Goal: Check status: Check status

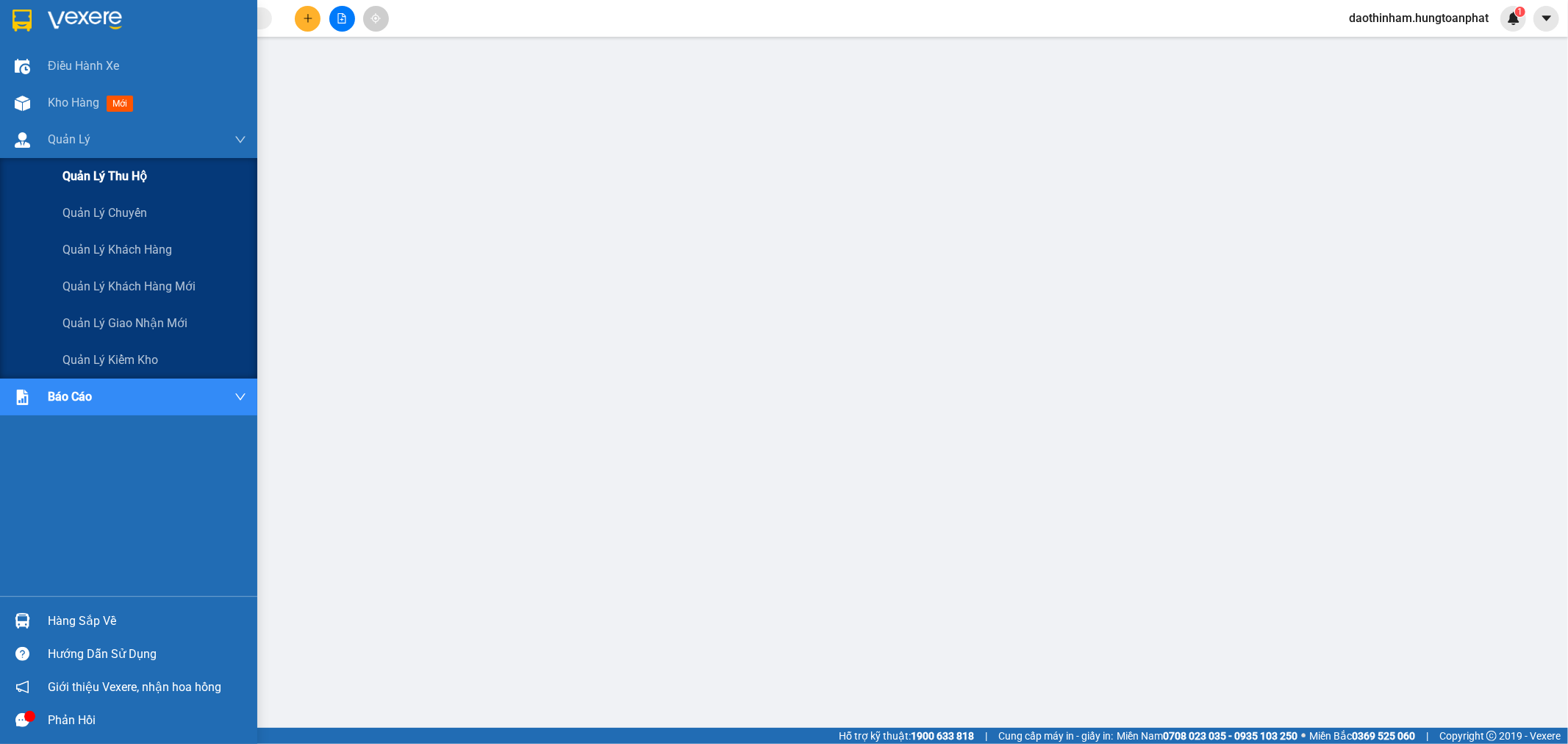
click at [128, 180] on span "Quản lý thu hộ" at bounding box center [105, 176] width 84 height 18
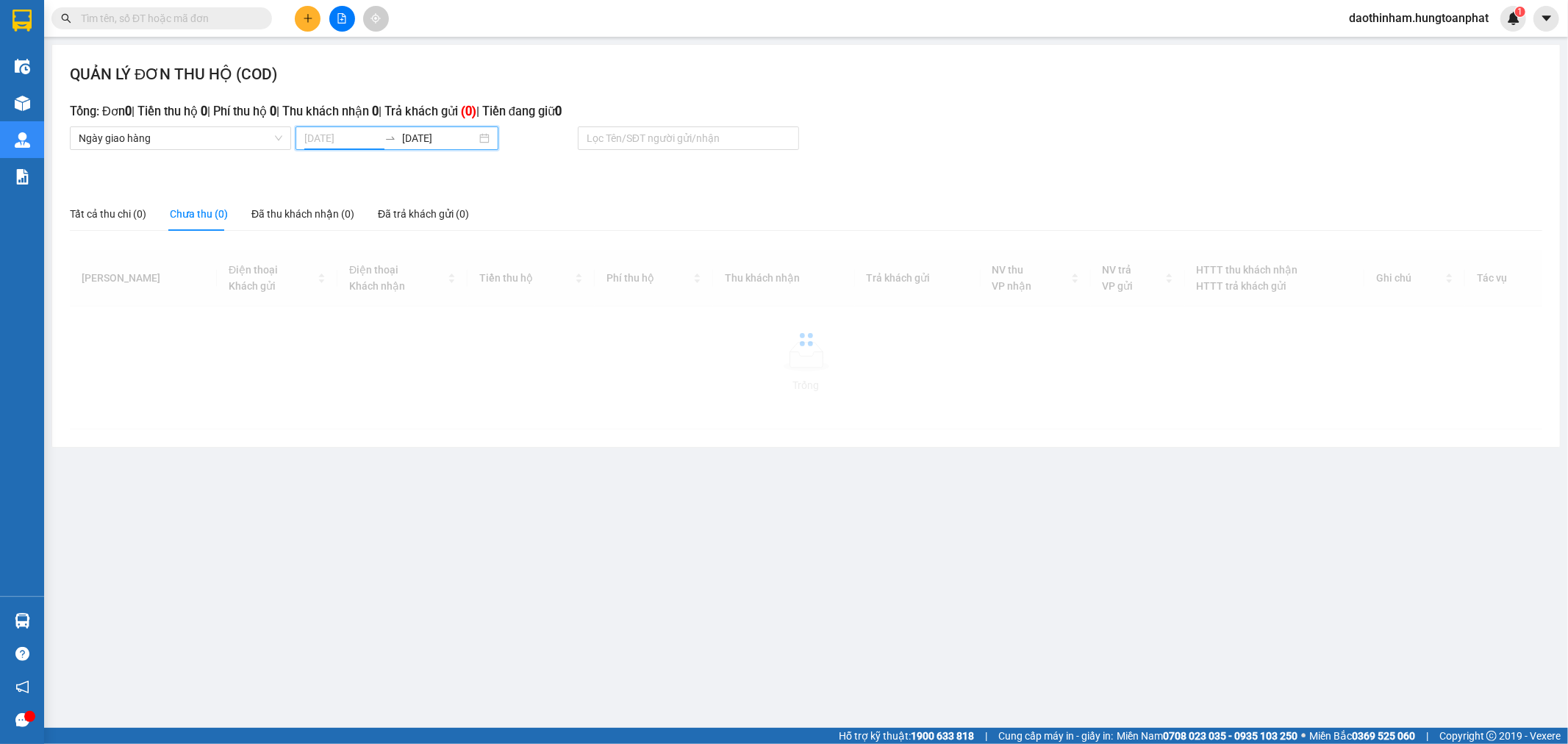
click at [355, 145] on body "Kết quả tìm kiếm ( 0 ) Bộ lọc No Data daothinham.hungtoanphat 1 Điều hành xe Kh…" at bounding box center [784, 372] width 1568 height 744
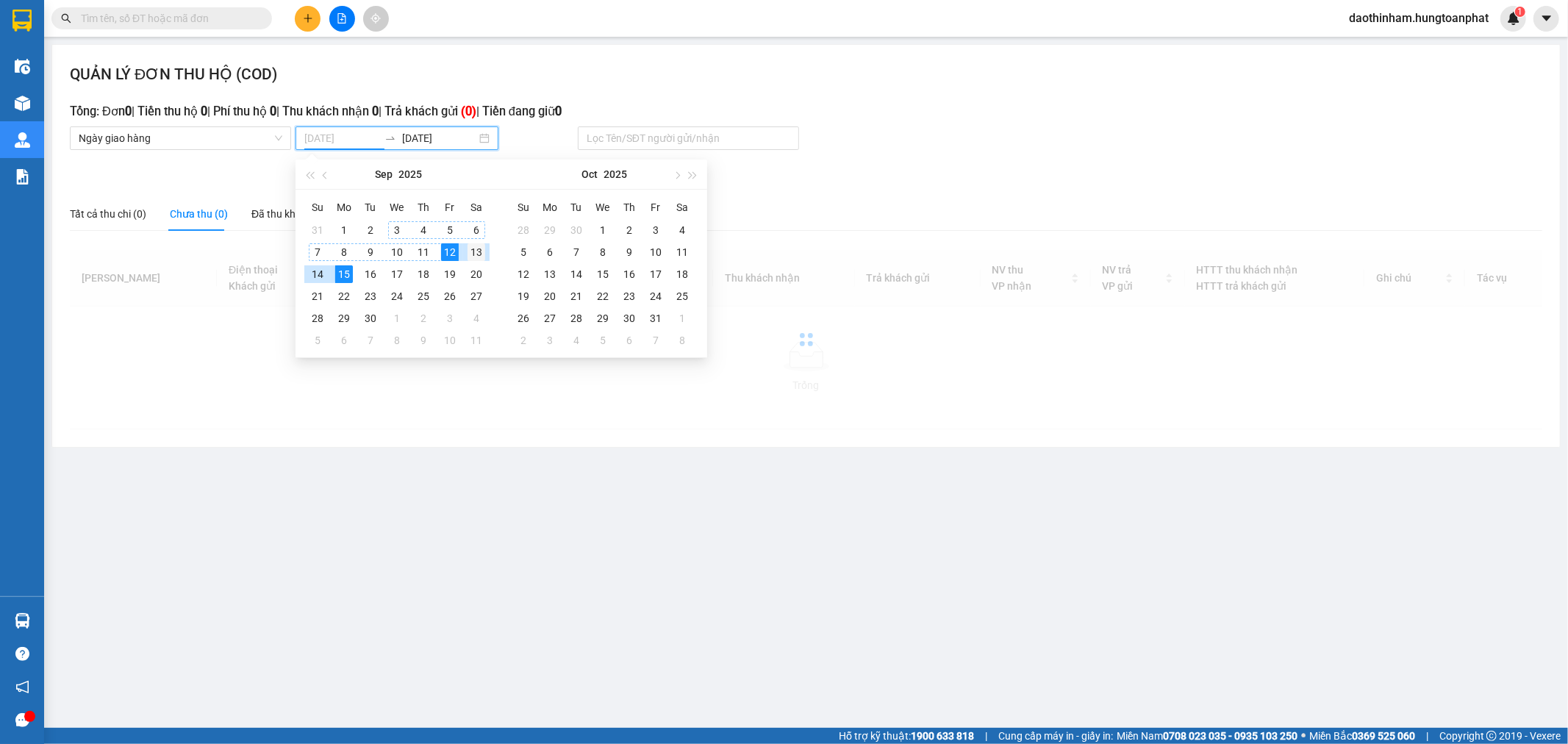
type input "[DATE]"
click at [480, 255] on div "13" at bounding box center [476, 252] width 17 height 17
type input "[DATE]"
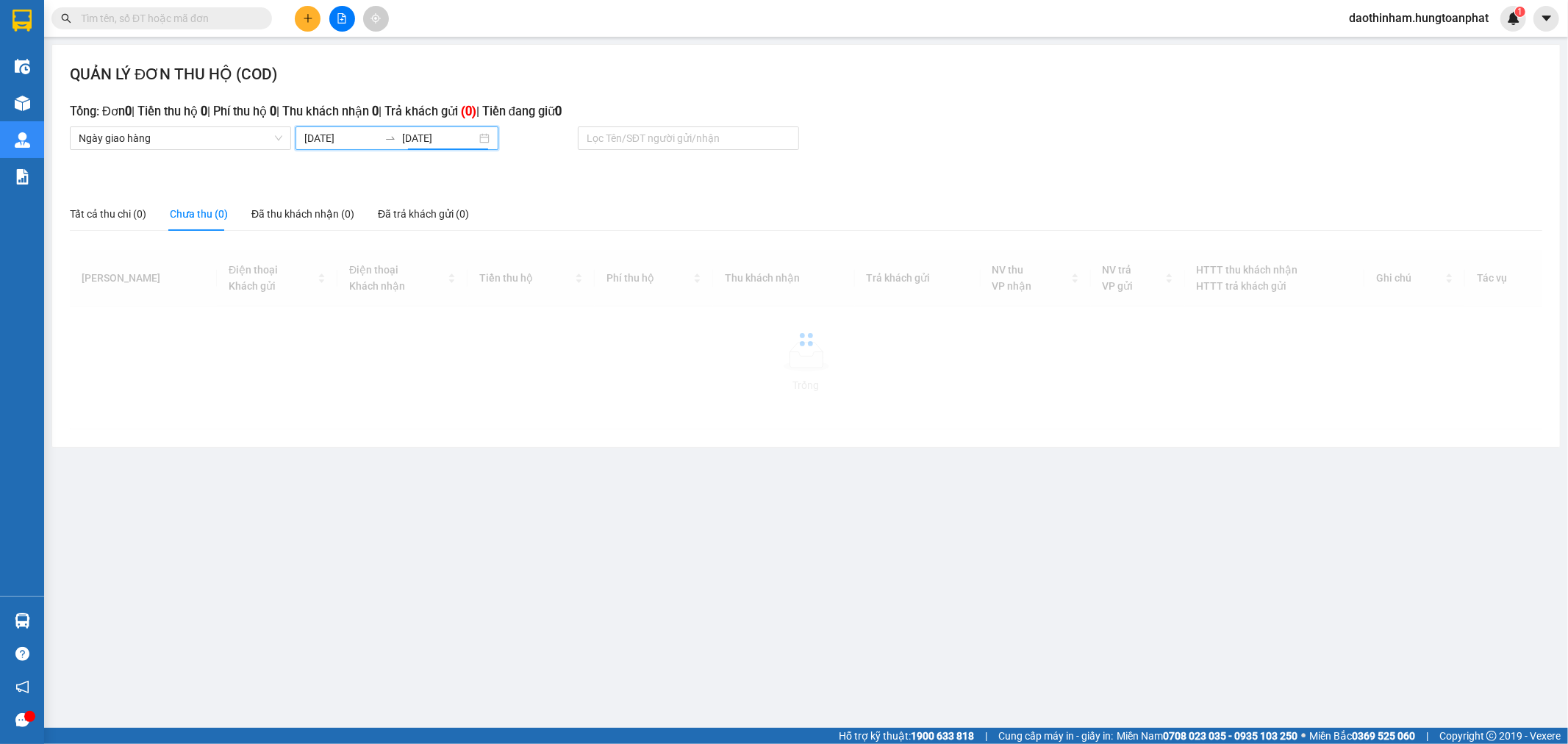
click at [333, 150] on div "[DATE] [DATE]" at bounding box center [397, 138] width 203 height 23
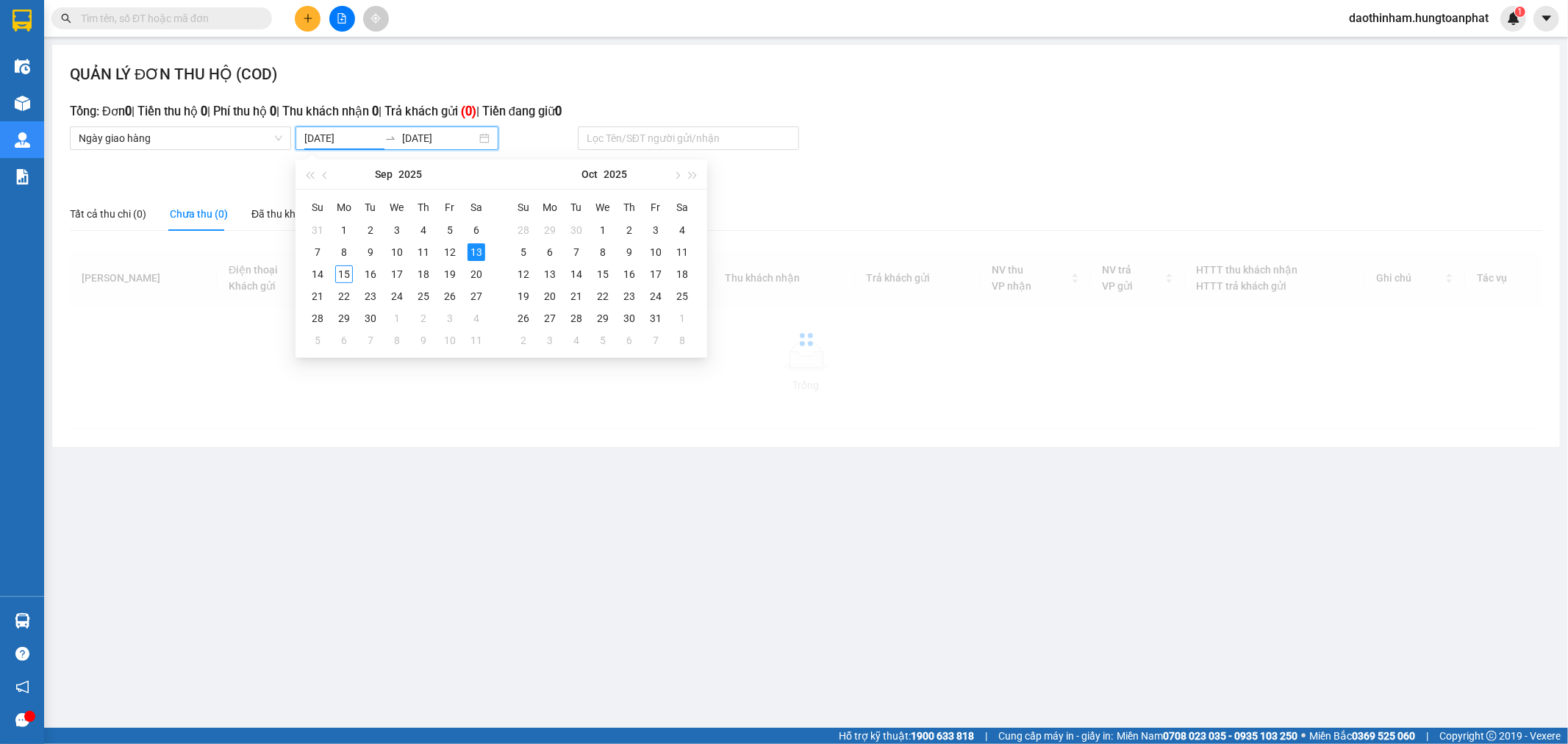
click at [336, 142] on input "[DATE]" at bounding box center [342, 138] width 74 height 16
type input "[DATE]"
click at [404, 256] on div "10" at bounding box center [397, 252] width 17 height 17
type input "[DATE]"
click at [486, 256] on td "13" at bounding box center [476, 252] width 26 height 22
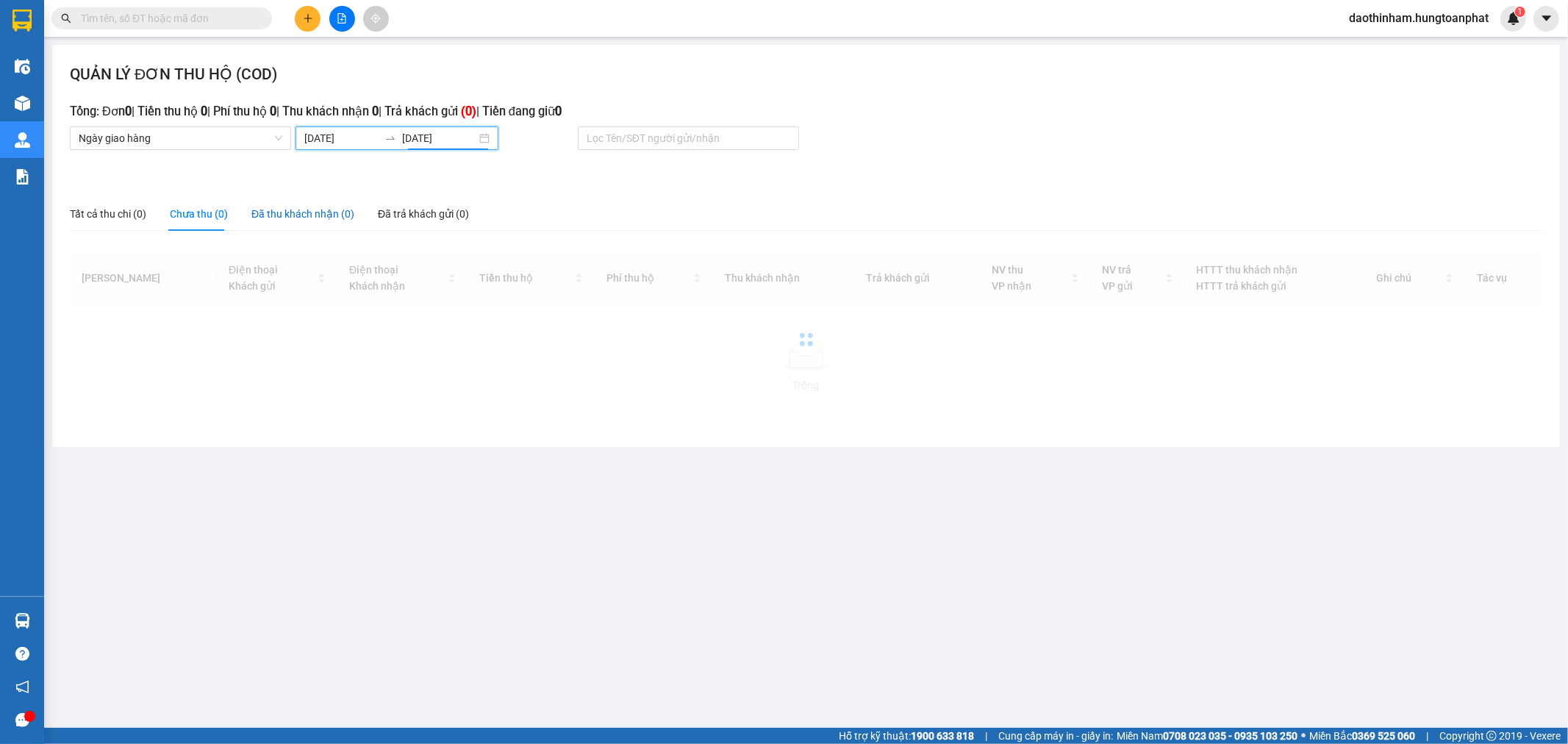
click at [318, 217] on div "Đã thu khách nhận (0)" at bounding box center [302, 213] width 103 height 16
